Goal: Transaction & Acquisition: Purchase product/service

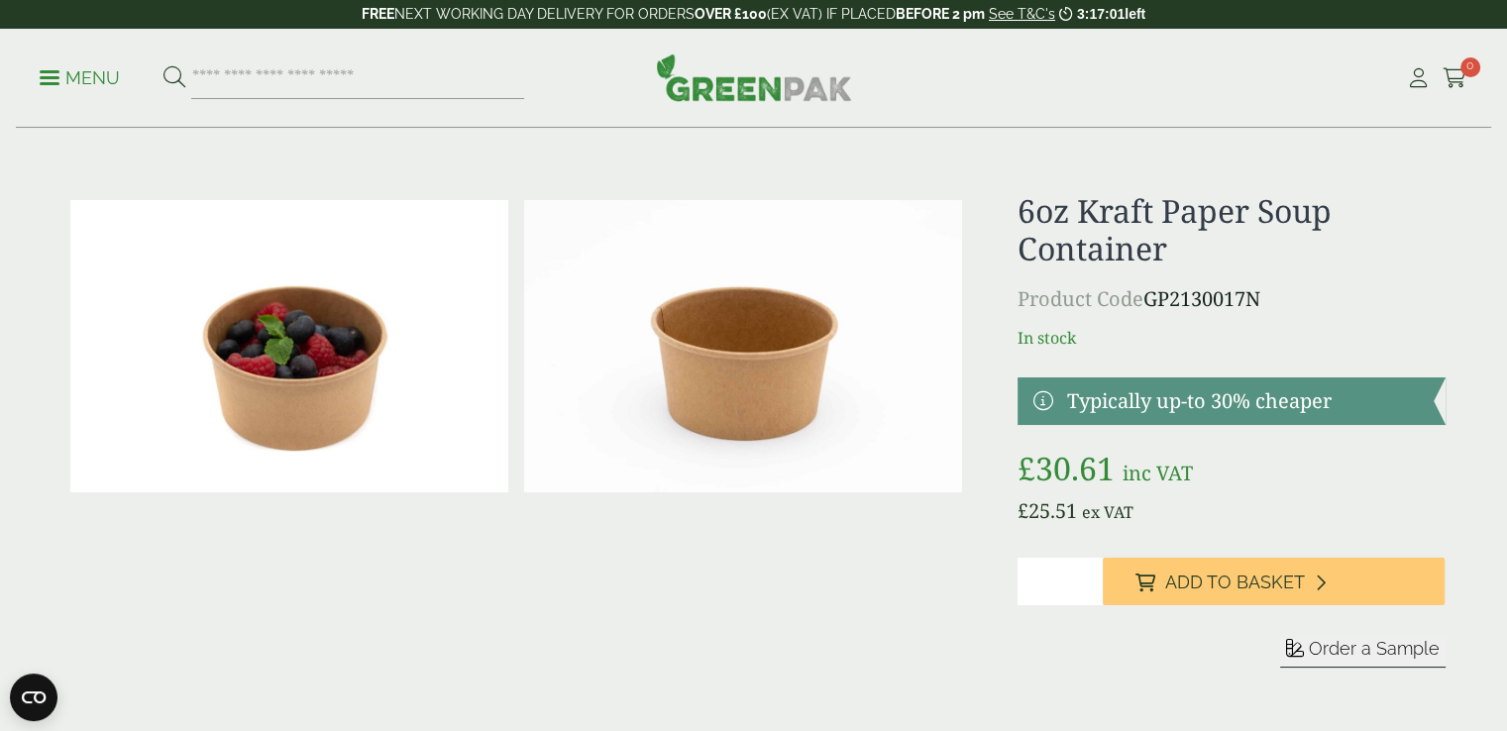
click at [54, 77] on span at bounding box center [50, 77] width 20 height 3
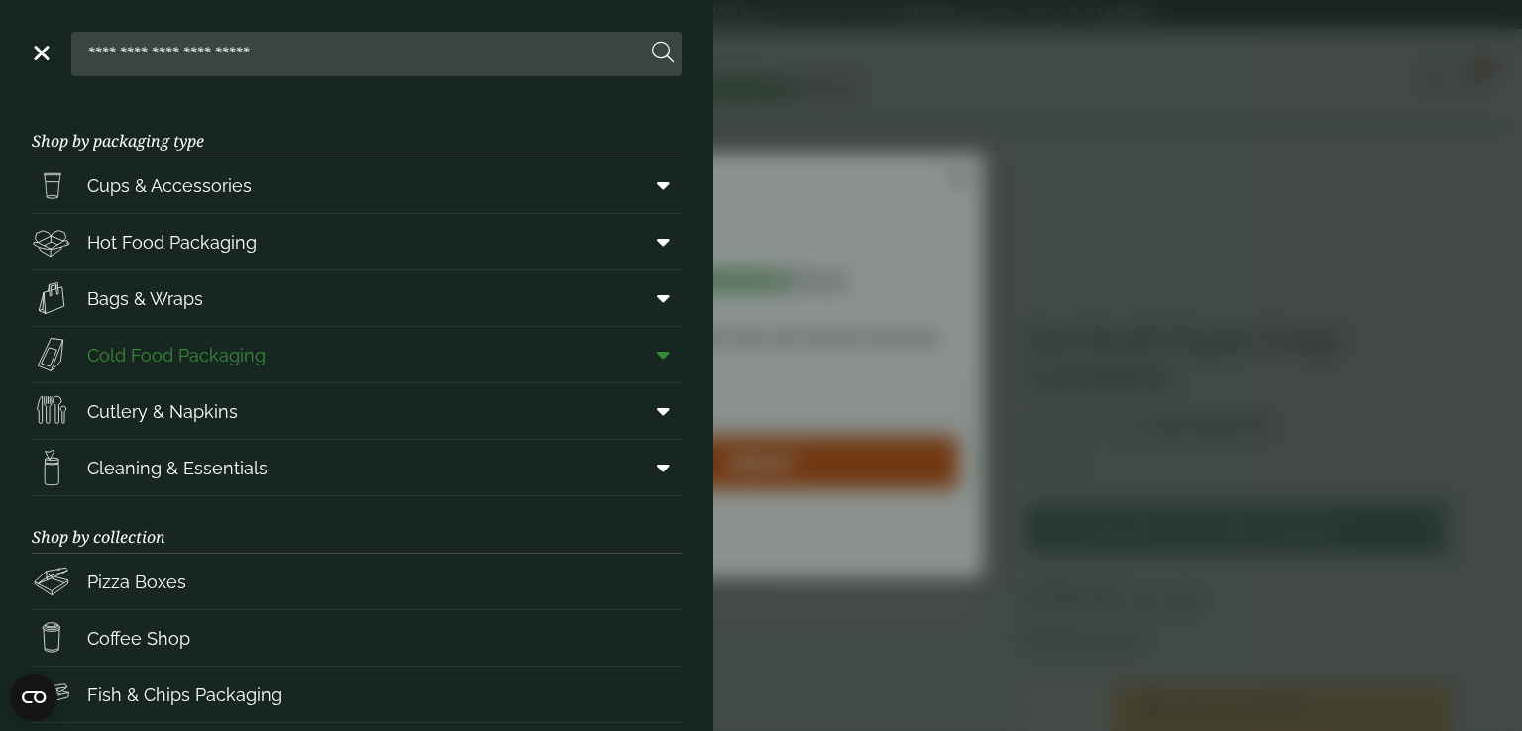
click at [227, 369] on span "Cold Food Packaging" at bounding box center [149, 355] width 234 height 40
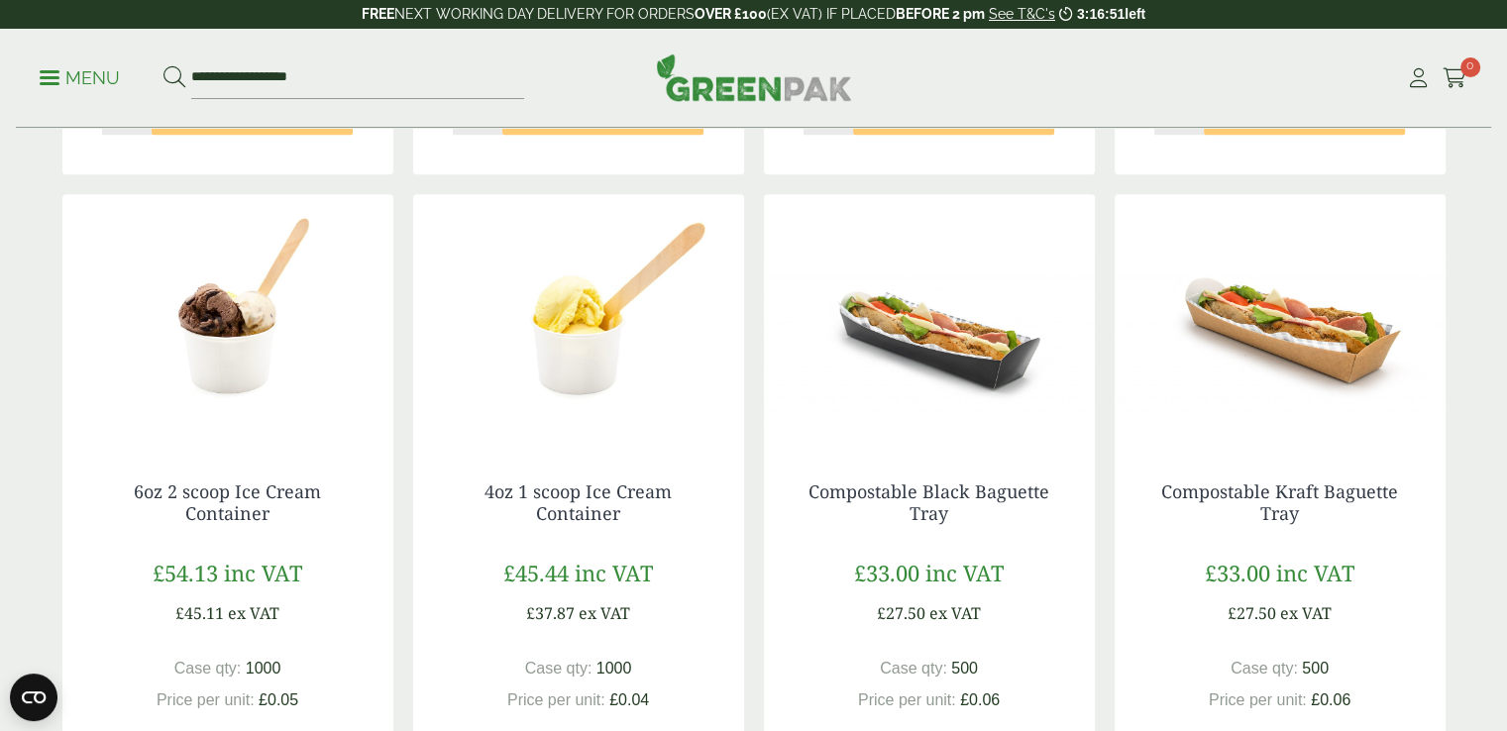
scroll to position [1673, 0]
click at [270, 488] on link "6oz 2 scoop Ice Cream Container" at bounding box center [227, 503] width 187 height 46
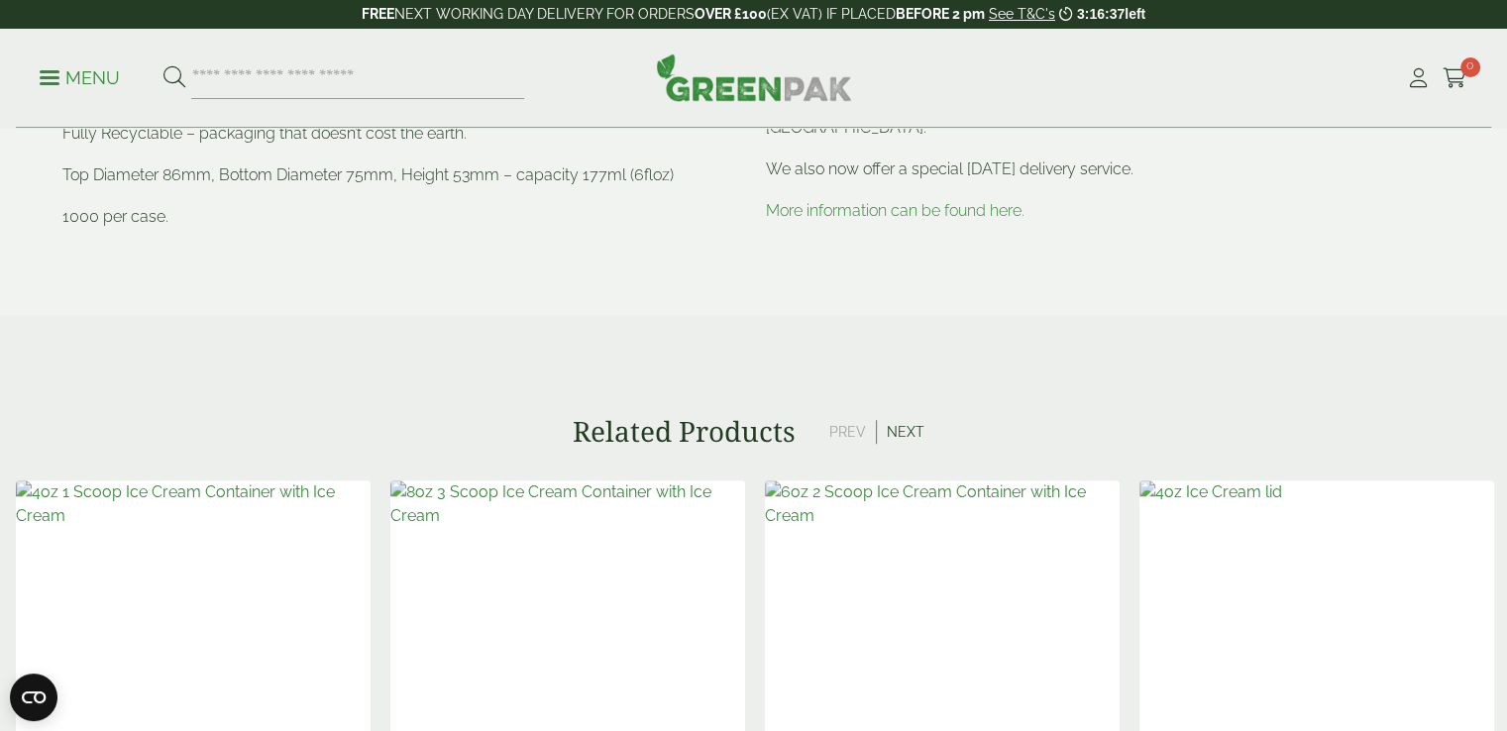
scroll to position [1251, 0]
